Goal: Use online tool/utility

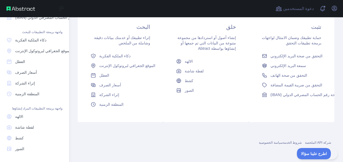
scroll to position [79, 0]
click at [27, 136] on link "كشط" at bounding box center [34, 138] width 60 height 10
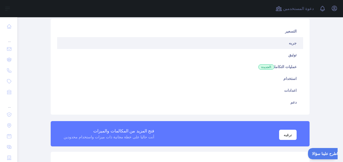
click at [149, 48] on link "جربه" at bounding box center [180, 43] width 246 height 12
click at [227, 43] on link "جربه" at bounding box center [180, 43] width 246 height 12
click at [291, 40] on link "جربه" at bounding box center [180, 43] width 246 height 12
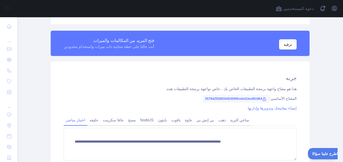
scroll to position [129, 0]
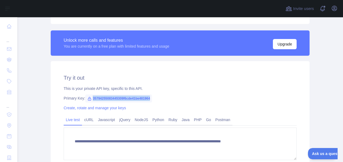
drag, startPoint x: 148, startPoint y: 99, endPoint x: 90, endPoint y: 102, distance: 58.0
click at [90, 102] on span "35794255083445309f6cde41be481964" at bounding box center [118, 99] width 67 height 8
copy span "35794255083445309f6cde41be481964"
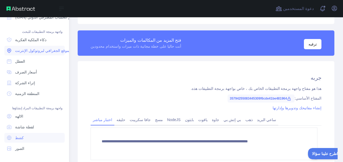
scroll to position [79, 0]
